Goal: Navigation & Orientation: Go to known website

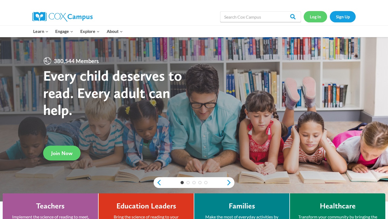
click at [316, 19] on link "Log In" at bounding box center [315, 16] width 23 height 11
click at [315, 14] on link "Log In" at bounding box center [315, 16] width 23 height 11
